Goal: Task Accomplishment & Management: Use online tool/utility

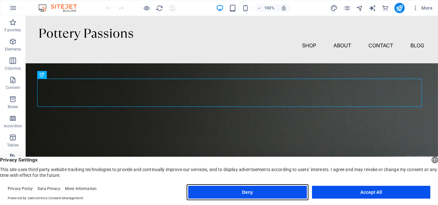
click at [277, 188] on button "Deny" at bounding box center [247, 192] width 118 height 13
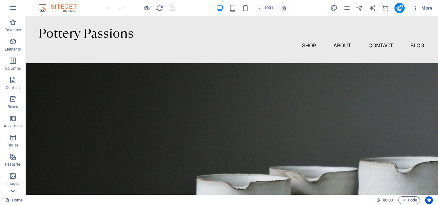
click at [13, 191] on icon at bounding box center [12, 191] width 9 height 9
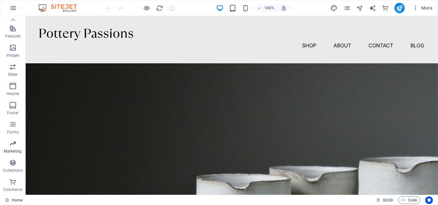
click at [8, 150] on p "Marketing" at bounding box center [13, 151] width 18 height 5
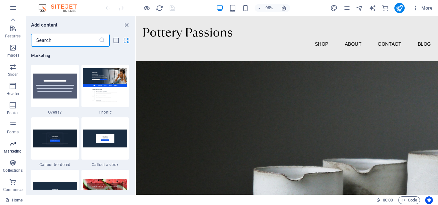
scroll to position [5218, 0]
click at [13, 5] on icon "button" at bounding box center [13, 8] width 8 height 8
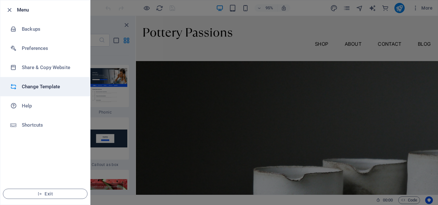
click at [29, 89] on h6 "Change Template" at bounding box center [51, 87] width 59 height 8
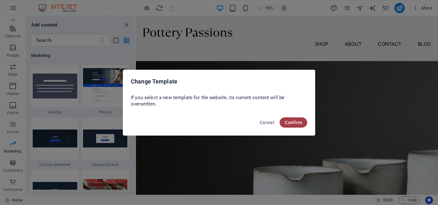
click at [294, 123] on span "Confirm" at bounding box center [292, 122] width 17 height 5
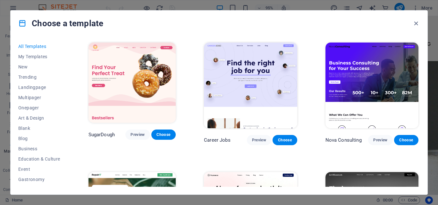
drag, startPoint x: 418, startPoint y: 44, endPoint x: 423, endPoint y: 52, distance: 9.1
click at [423, 52] on div "All Templates My Templates New Trending Landingpage Multipager Onepager Art & D…" at bounding box center [219, 115] width 416 height 159
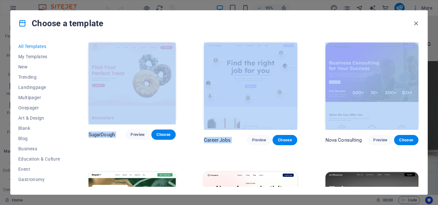
drag, startPoint x: 437, startPoint y: 34, endPoint x: 437, endPoint y: 45, distance: 11.9
click at [437, 45] on div "Choose a template All Templates My Templates New Trending Landingpage Multipage…" at bounding box center [219, 102] width 438 height 205
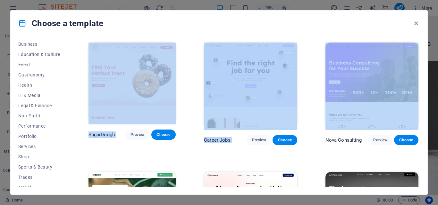
scroll to position [108, 0]
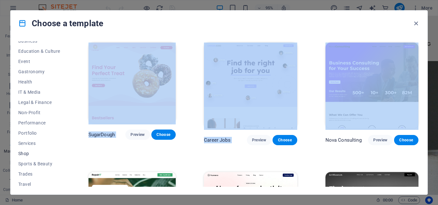
click at [22, 156] on span "Shop" at bounding box center [39, 153] width 42 height 5
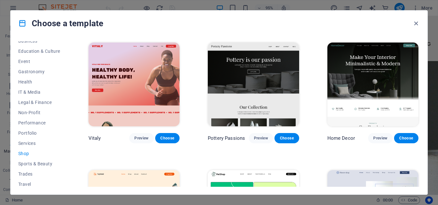
drag, startPoint x: 418, startPoint y: 62, endPoint x: 420, endPoint y: 77, distance: 14.9
click at [420, 77] on div "All Templates My Templates New Trending Landingpage Multipager Onepager Art & D…" at bounding box center [219, 115] width 416 height 159
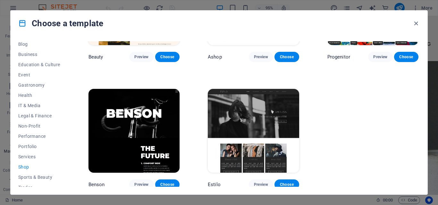
scroll to position [120, 0]
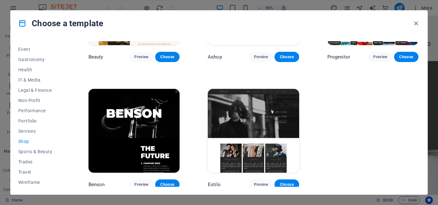
drag, startPoint x: 420, startPoint y: 148, endPoint x: 414, endPoint y: 144, distance: 7.6
click at [414, 142] on div "All Templates My Templates New Trending Landingpage Multipager Onepager Art & D…" at bounding box center [219, 115] width 416 height 159
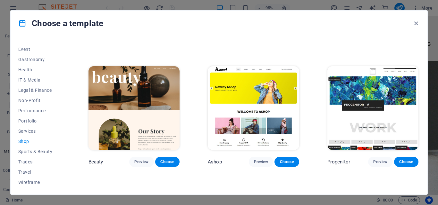
scroll to position [221, 0]
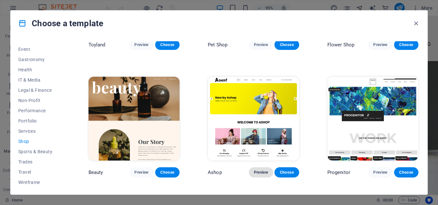
drag, startPoint x: 256, startPoint y: 171, endPoint x: 263, endPoint y: 173, distance: 7.2
click at [263, 173] on span "Preview" at bounding box center [261, 172] width 14 height 5
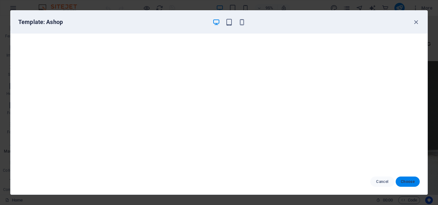
click at [407, 181] on span "Choose" at bounding box center [407, 181] width 14 height 5
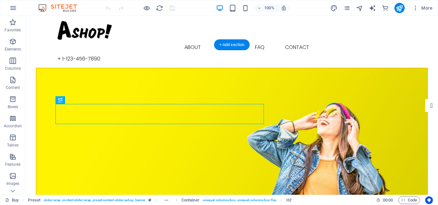
click at [260, 70] on figure at bounding box center [231, 142] width 391 height 149
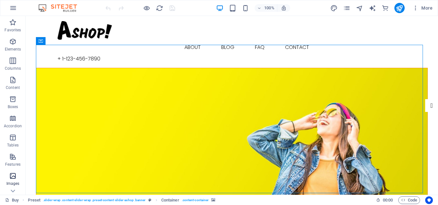
click at [16, 180] on span "Images" at bounding box center [13, 179] width 26 height 15
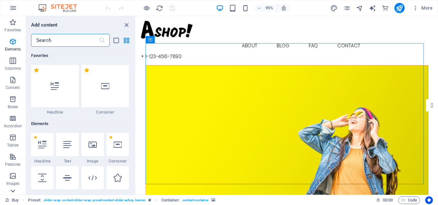
scroll to position [3248, 0]
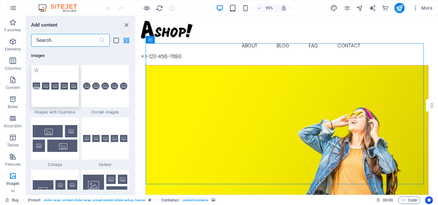
click at [61, 95] on div at bounding box center [55, 86] width 48 height 42
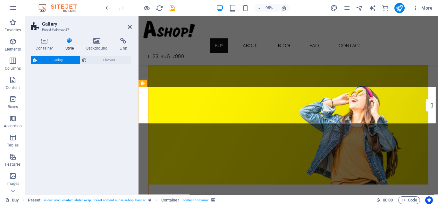
select select "rem"
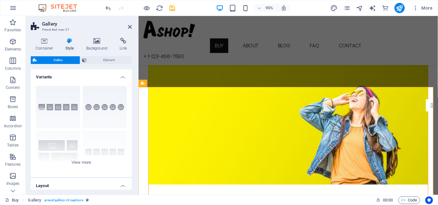
scroll to position [400, 0]
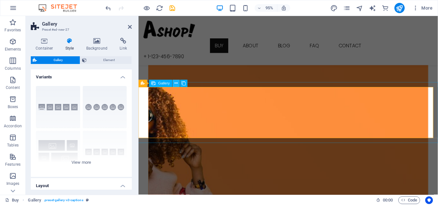
click at [177, 85] on icon at bounding box center [176, 83] width 3 height 6
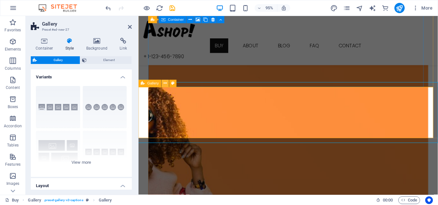
click at [167, 82] on button at bounding box center [164, 83] width 7 height 7
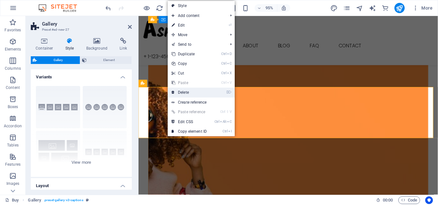
click at [189, 95] on link "⌦ Delete" at bounding box center [189, 93] width 43 height 10
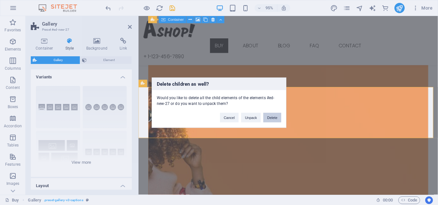
drag, startPoint x: 271, startPoint y: 119, endPoint x: 243, endPoint y: 107, distance: 31.1
click at [271, 119] on button "Delete" at bounding box center [272, 118] width 18 height 10
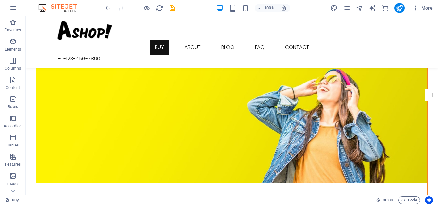
scroll to position [0, 0]
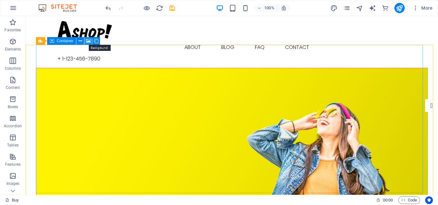
click at [87, 40] on icon at bounding box center [88, 41] width 5 height 7
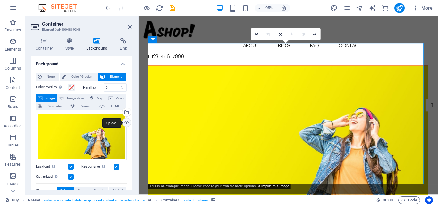
click at [125, 121] on div "Upload" at bounding box center [126, 124] width 10 height 10
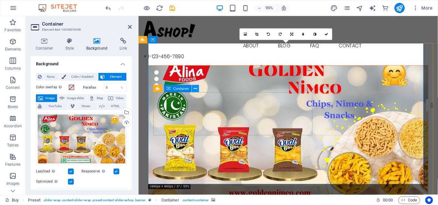
click at [193, 89] on button at bounding box center [195, 88] width 7 height 7
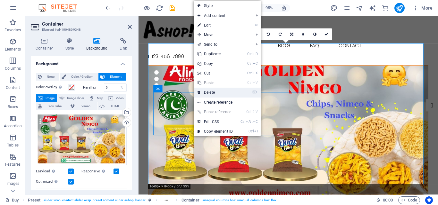
click at [201, 91] on link "⌦ Delete" at bounding box center [214, 93] width 43 height 10
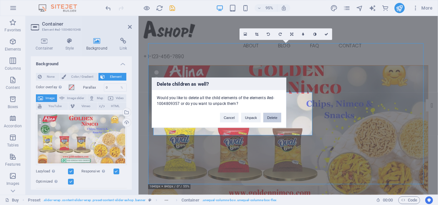
click at [275, 118] on button "Delete" at bounding box center [272, 118] width 18 height 10
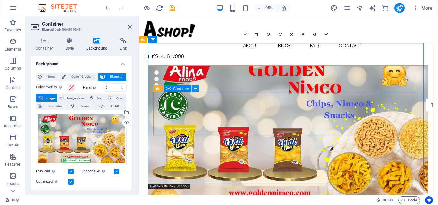
click at [193, 87] on button at bounding box center [195, 88] width 7 height 7
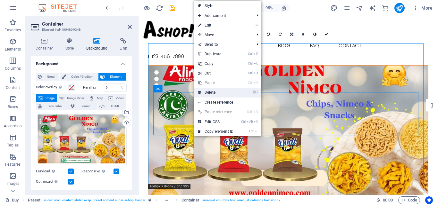
click at [204, 94] on link "⌦ Delete" at bounding box center [215, 93] width 43 height 10
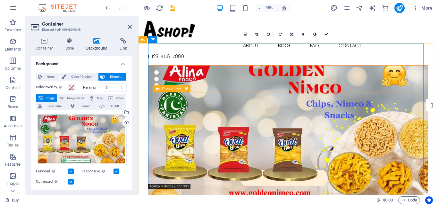
click at [179, 89] on icon at bounding box center [178, 89] width 3 height 6
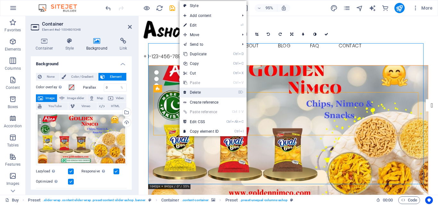
click at [190, 91] on link "⌦ Delete" at bounding box center [200, 93] width 43 height 10
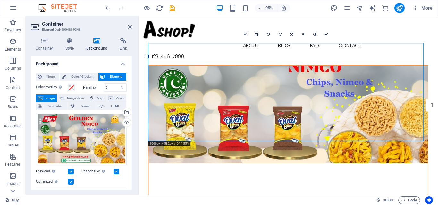
click at [318, 77] on figure at bounding box center [296, 119] width 294 height 103
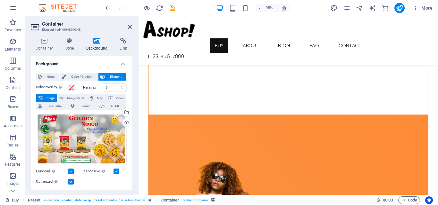
scroll to position [36, 0]
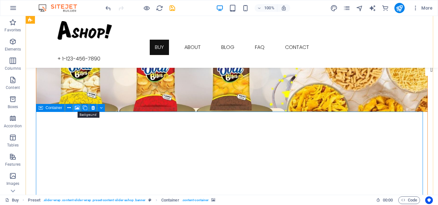
click at [78, 109] on icon at bounding box center [77, 108] width 5 height 7
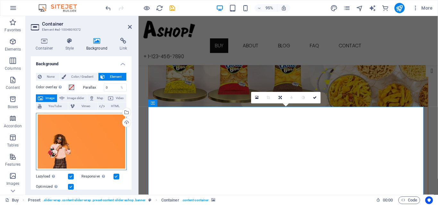
click at [111, 124] on div "Drag files here, click to choose files or select files from Files or our free s…" at bounding box center [81, 141] width 91 height 57
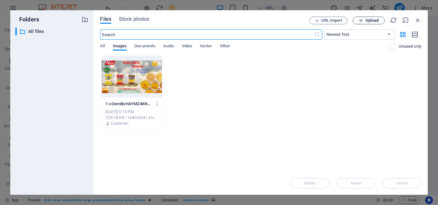
click at [366, 22] on span "Upload" at bounding box center [371, 21] width 13 height 4
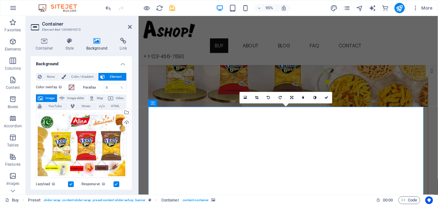
drag, startPoint x: 237, startPoint y: 132, endPoint x: 237, endPoint y: 149, distance: 16.3
click at [194, 152] on icon at bounding box center [194, 152] width 3 height 6
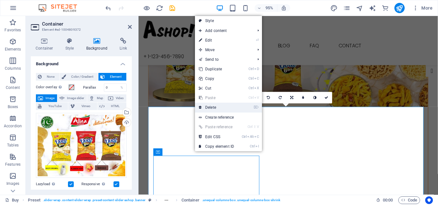
click at [218, 106] on link "⌦ Delete" at bounding box center [216, 108] width 43 height 10
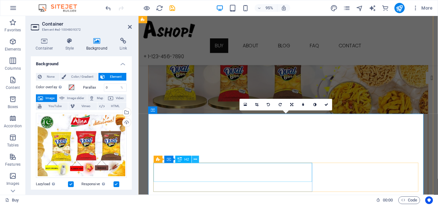
click at [196, 161] on icon at bounding box center [195, 159] width 3 height 6
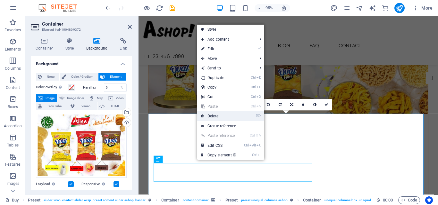
click at [225, 115] on link "⌦ Delete" at bounding box center [218, 116] width 43 height 10
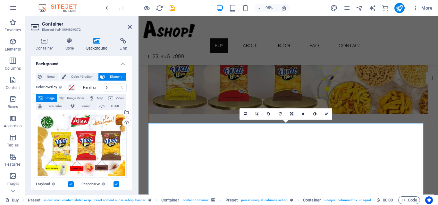
scroll to position [19, 0]
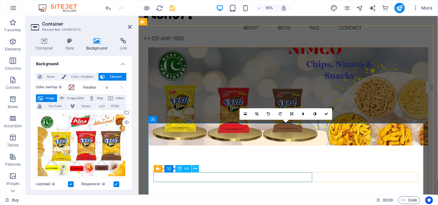
click at [195, 170] on icon at bounding box center [195, 169] width 3 height 6
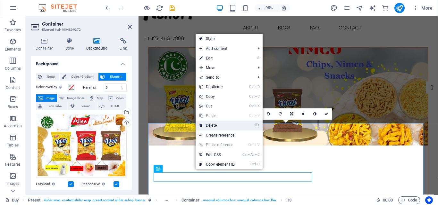
click at [218, 124] on link "⌦ Delete" at bounding box center [216, 126] width 43 height 10
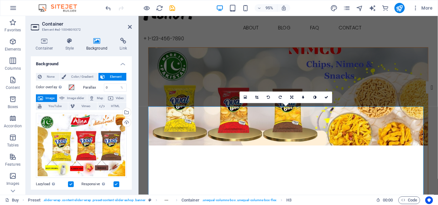
scroll to position [37, 0]
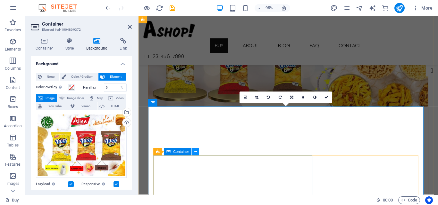
click at [197, 151] on icon at bounding box center [194, 152] width 3 height 6
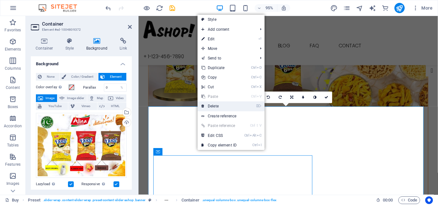
click at [229, 106] on link "⌦ Delete" at bounding box center [218, 107] width 43 height 10
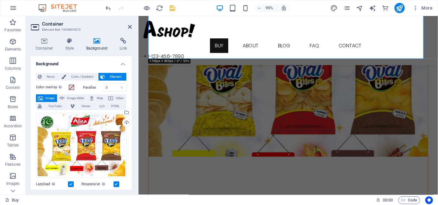
scroll to position [233, 0]
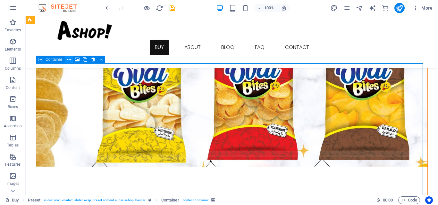
click at [69, 61] on icon at bounding box center [69, 59] width 4 height 7
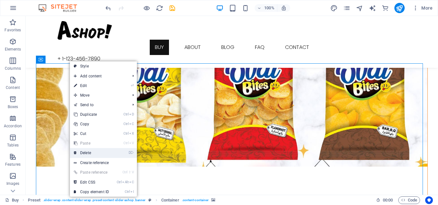
click at [98, 155] on link "⌦ Delete" at bounding box center [91, 153] width 43 height 10
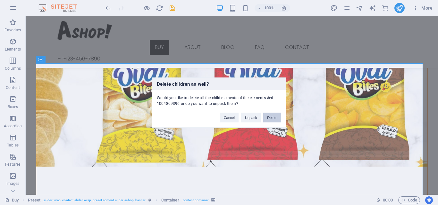
click at [276, 120] on button "Delete" at bounding box center [272, 118] width 18 height 10
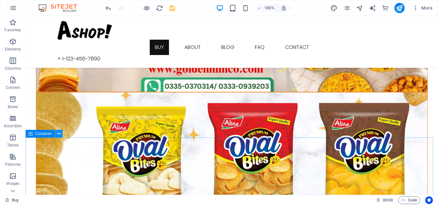
click at [57, 135] on icon at bounding box center [59, 134] width 4 height 7
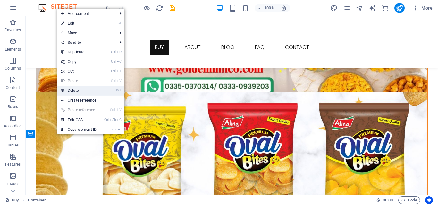
click at [80, 94] on link "⌦ Delete" at bounding box center [78, 91] width 43 height 10
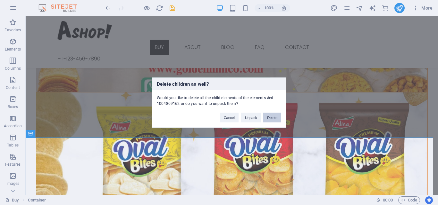
click at [271, 119] on button "Delete" at bounding box center [272, 118] width 18 height 10
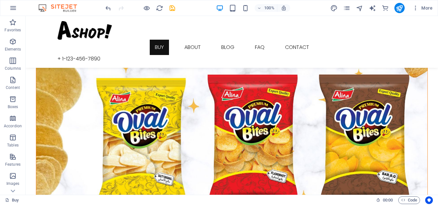
scroll to position [186, 0]
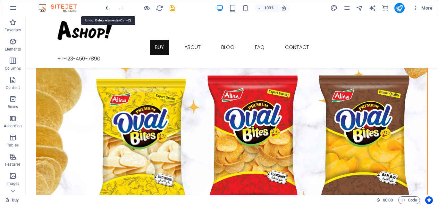
click at [108, 9] on icon "undo" at bounding box center [107, 7] width 7 height 7
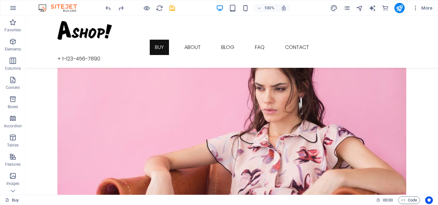
scroll to position [563, 0]
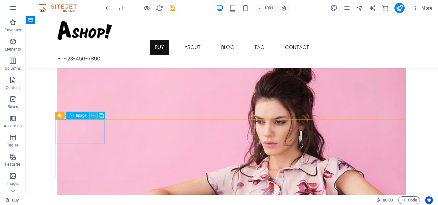
click at [95, 115] on icon at bounding box center [93, 115] width 4 height 7
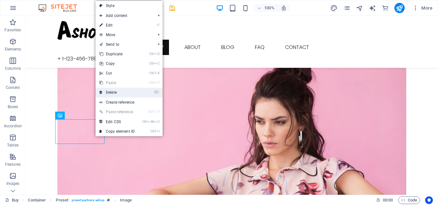
click at [119, 95] on link "⌦ Delete" at bounding box center [116, 93] width 43 height 10
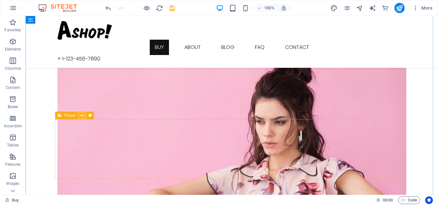
click at [83, 117] on icon at bounding box center [82, 115] width 4 height 7
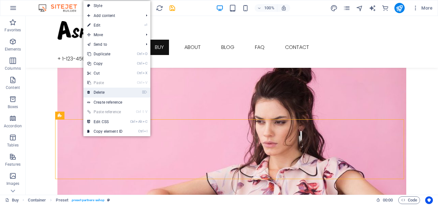
click at [104, 95] on link "⌦ Delete" at bounding box center [104, 93] width 43 height 10
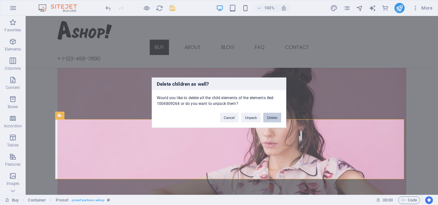
drag, startPoint x: 275, startPoint y: 119, endPoint x: 248, endPoint y: 113, distance: 27.7
click at [275, 119] on button "Delete" at bounding box center [272, 118] width 18 height 10
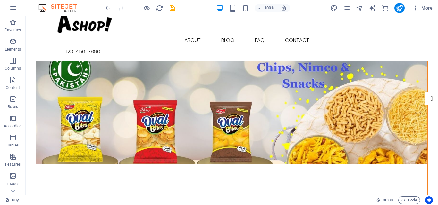
scroll to position [0, 0]
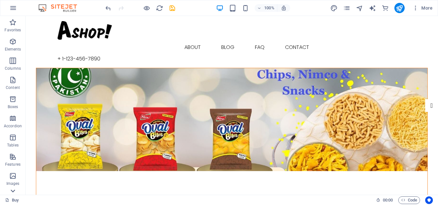
click at [12, 192] on icon at bounding box center [12, 191] width 9 height 9
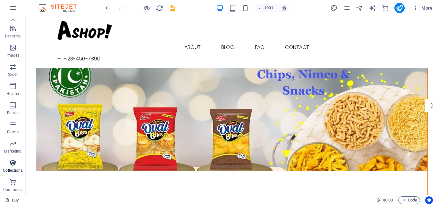
click at [16, 168] on span "Collections" at bounding box center [13, 166] width 26 height 15
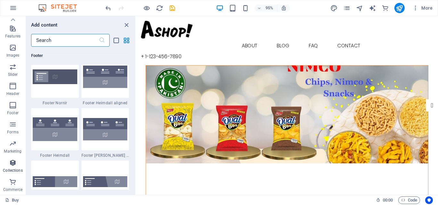
scroll to position [5864, 0]
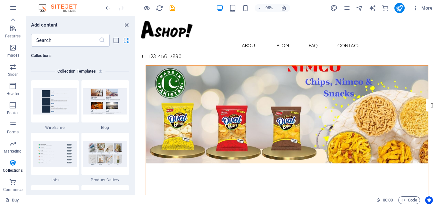
click at [123, 24] on icon "close panel" at bounding box center [126, 24] width 7 height 7
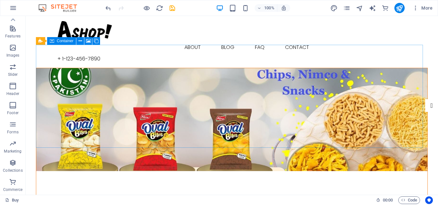
scroll to position [28, 0]
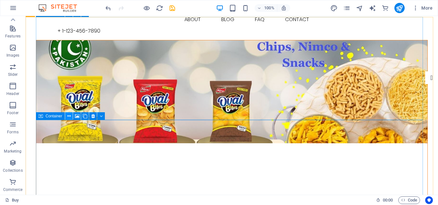
click at [70, 118] on icon at bounding box center [69, 116] width 4 height 7
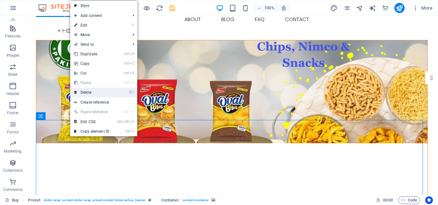
click at [92, 88] on link "⌦ Delete" at bounding box center [91, 93] width 43 height 10
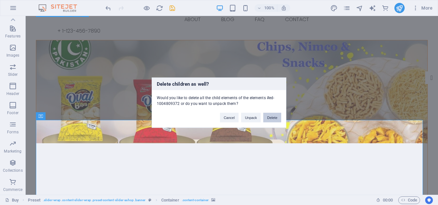
click at [272, 121] on button "Delete" at bounding box center [272, 118] width 18 height 10
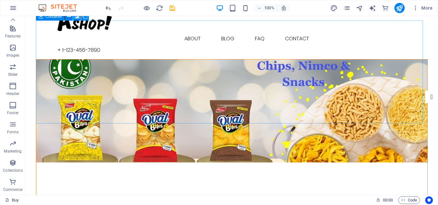
scroll to position [0, 0]
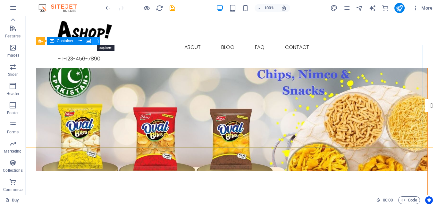
click at [95, 42] on icon at bounding box center [96, 41] width 4 height 7
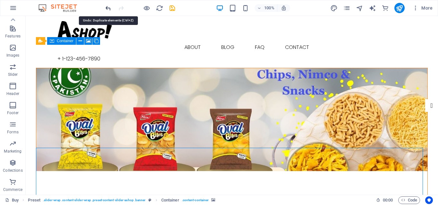
click at [107, 8] on icon "undo" at bounding box center [107, 7] width 7 height 7
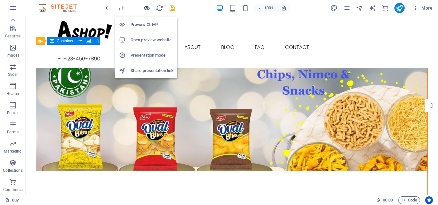
click at [147, 11] on icon "button" at bounding box center [146, 7] width 7 height 7
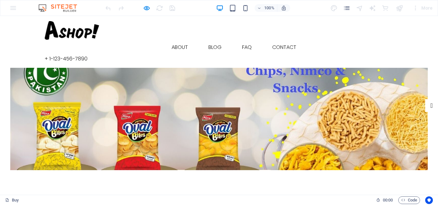
click at [210, 119] on div at bounding box center [218, 119] width 417 height 103
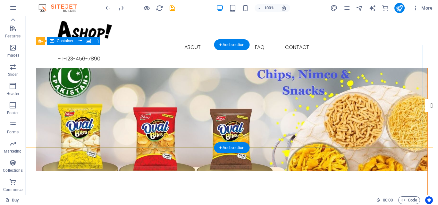
click at [335, 147] on figure at bounding box center [231, 119] width 391 height 103
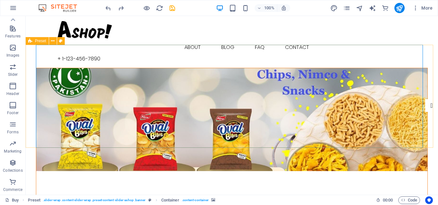
click at [43, 42] on span "Preset" at bounding box center [40, 41] width 11 height 4
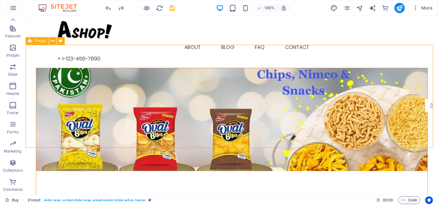
click at [43, 42] on span "Preset" at bounding box center [40, 41] width 11 height 4
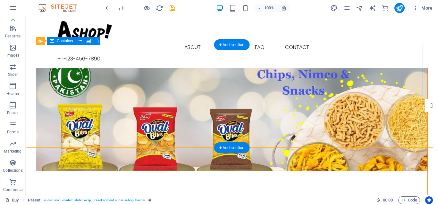
click at [183, 116] on figure at bounding box center [231, 119] width 391 height 103
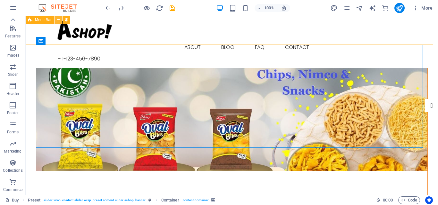
click at [58, 20] on icon at bounding box center [59, 20] width 4 height 7
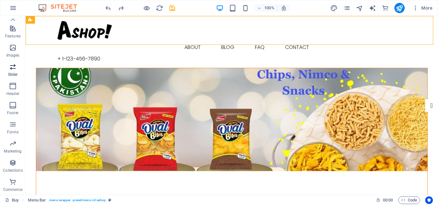
click at [11, 68] on icon "button" at bounding box center [13, 67] width 8 height 8
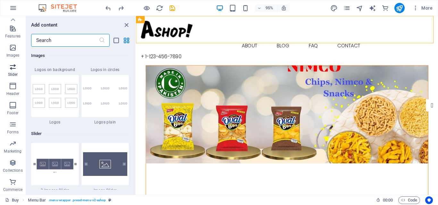
scroll to position [3632, 0]
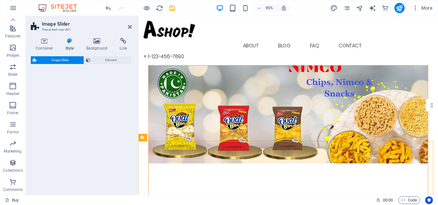
select select "rem"
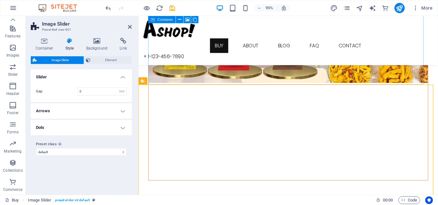
scroll to position [37, 0]
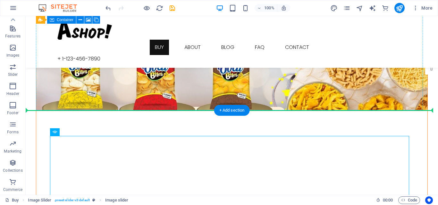
drag, startPoint x: 230, startPoint y: 168, endPoint x: 351, endPoint y: 95, distance: 141.4
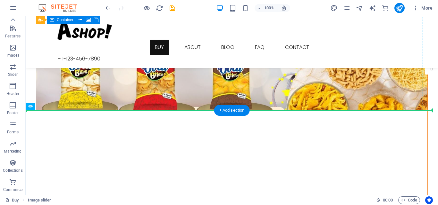
drag, startPoint x: 344, startPoint y: 154, endPoint x: 350, endPoint y: 89, distance: 65.6
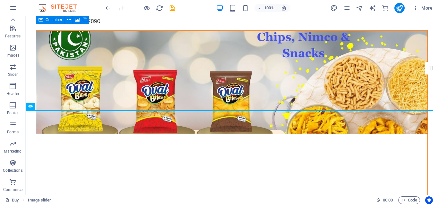
scroll to position [0, 0]
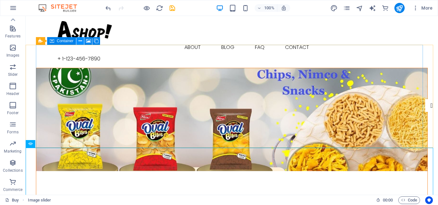
click at [81, 42] on icon at bounding box center [80, 41] width 4 height 7
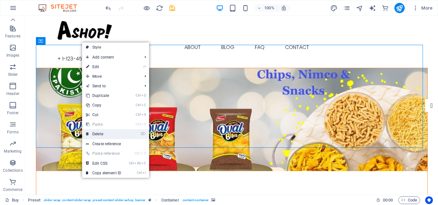
click at [105, 131] on link "⌦ Delete" at bounding box center [103, 134] width 43 height 10
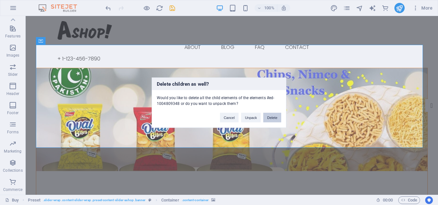
click at [276, 115] on button "Delete" at bounding box center [272, 118] width 18 height 10
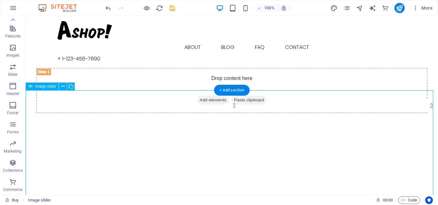
drag, startPoint x: 278, startPoint y: 124, endPoint x: 285, endPoint y: 101, distance: 24.7
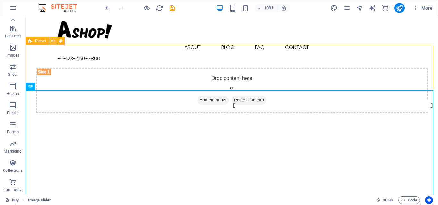
click at [51, 44] on icon at bounding box center [53, 41] width 4 height 7
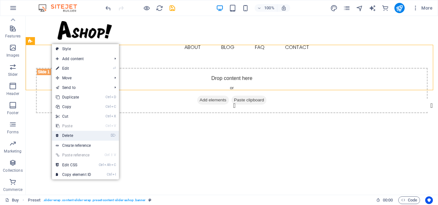
click at [85, 138] on link "⌦ Delete" at bounding box center [73, 136] width 43 height 10
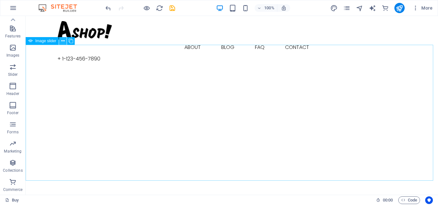
click at [63, 42] on icon at bounding box center [63, 41] width 4 height 7
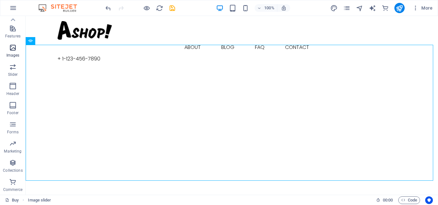
click at [14, 52] on span "Images" at bounding box center [13, 51] width 26 height 15
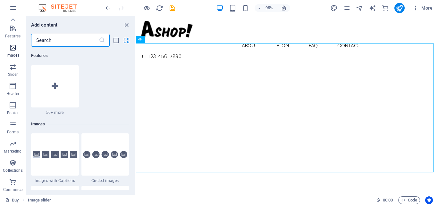
scroll to position [3248, 0]
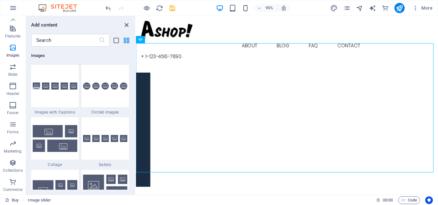
click at [128, 27] on icon "close panel" at bounding box center [126, 24] width 7 height 7
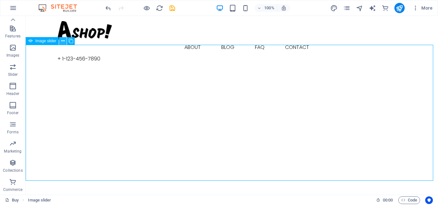
click at [64, 43] on icon at bounding box center [63, 41] width 4 height 7
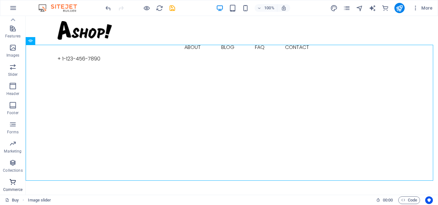
click at [11, 185] on icon "button" at bounding box center [13, 182] width 8 height 8
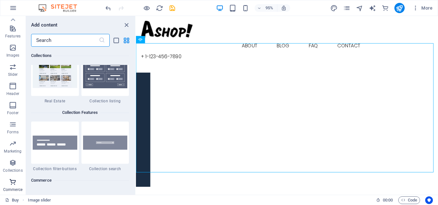
scroll to position [6173, 0]
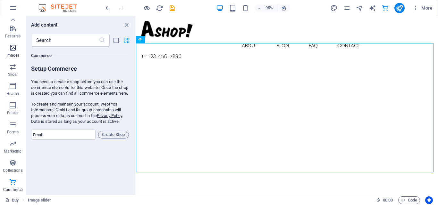
click at [15, 51] on icon "button" at bounding box center [13, 48] width 8 height 8
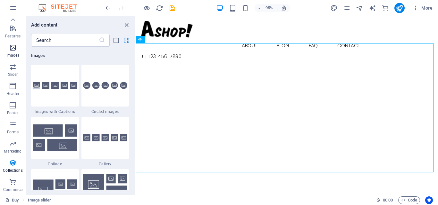
scroll to position [3248, 0]
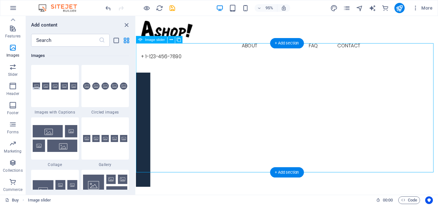
click at [136, 73] on button "button" at bounding box center [136, 73] width 0 height 0
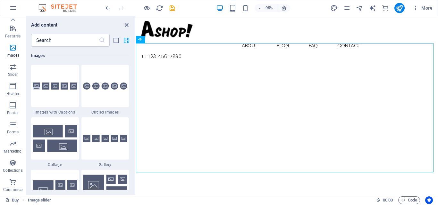
click at [127, 23] on icon "close panel" at bounding box center [126, 24] width 7 height 7
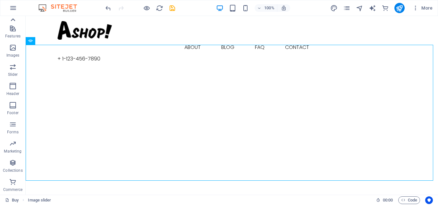
click at [14, 18] on icon at bounding box center [12, 19] width 9 height 9
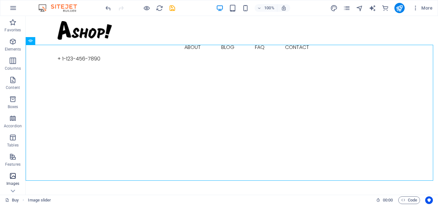
click at [14, 176] on icon "button" at bounding box center [13, 176] width 8 height 8
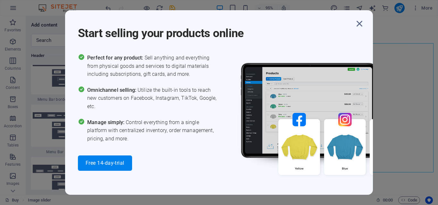
scroll to position [3899, 0]
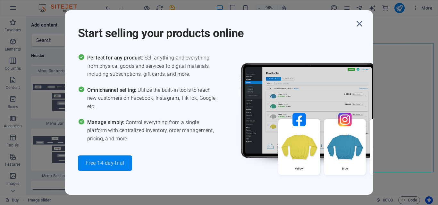
click at [101, 161] on span "Free 14-day-trial" at bounding box center [105, 163] width 39 height 5
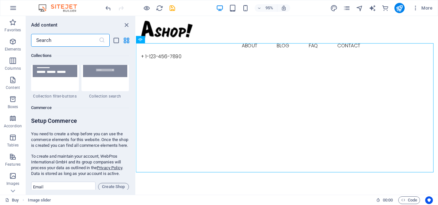
scroll to position [6173, 0]
